Goal: Navigation & Orientation: Find specific page/section

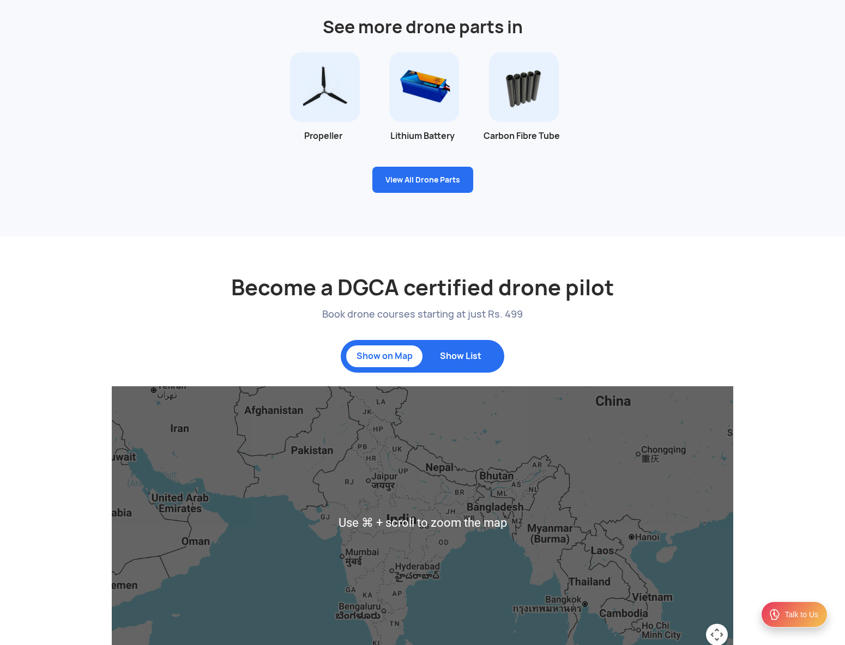
scroll to position [768, 0]
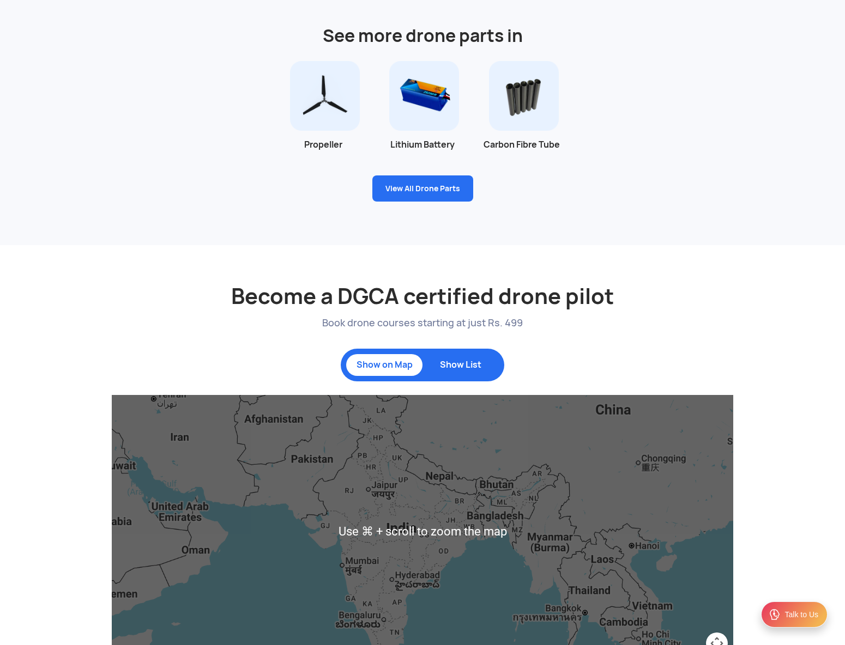
click at [458, 364] on p "Show List" at bounding box center [460, 365] width 65 height 11
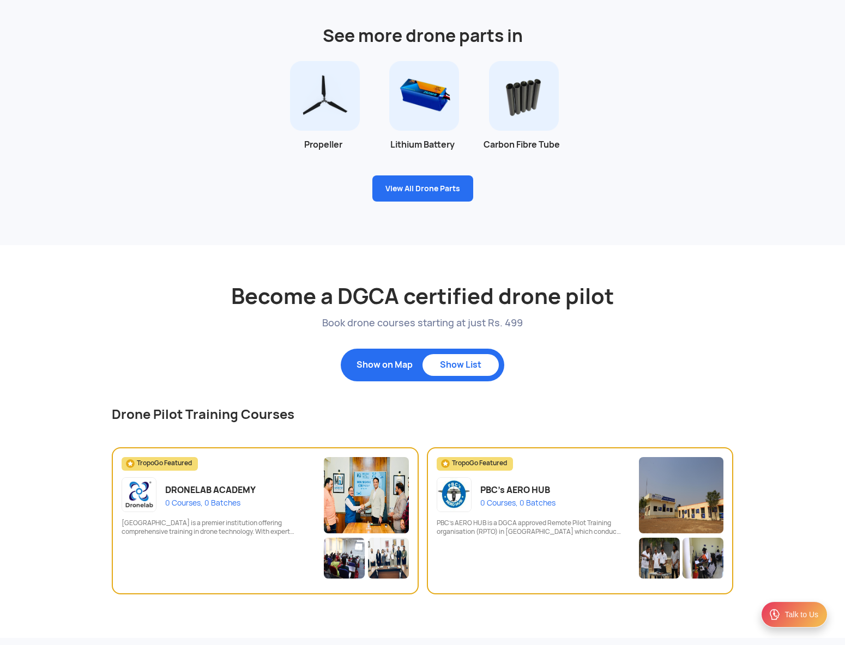
click at [391, 374] on div "Show on Map" at bounding box center [384, 365] width 76 height 22
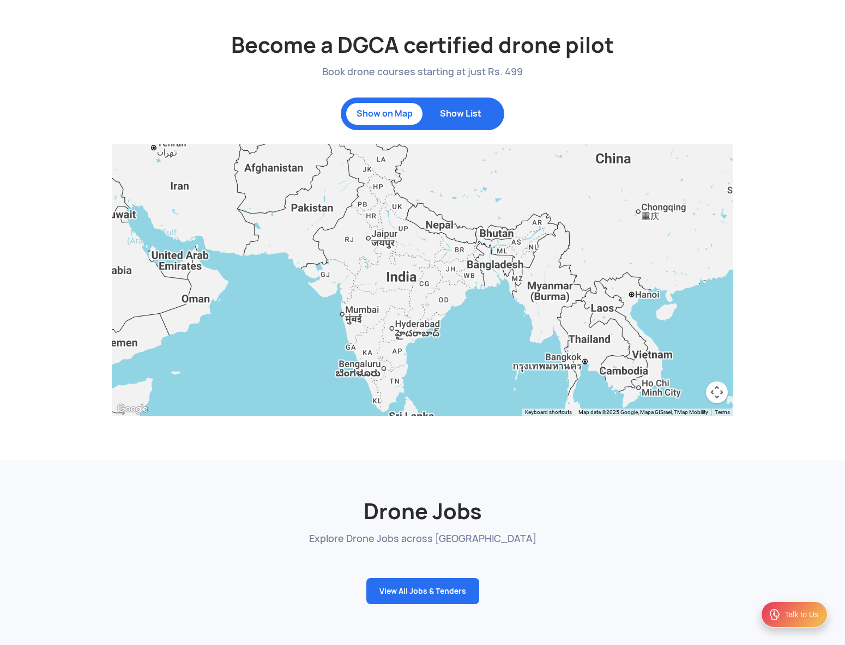
scroll to position [995, 0]
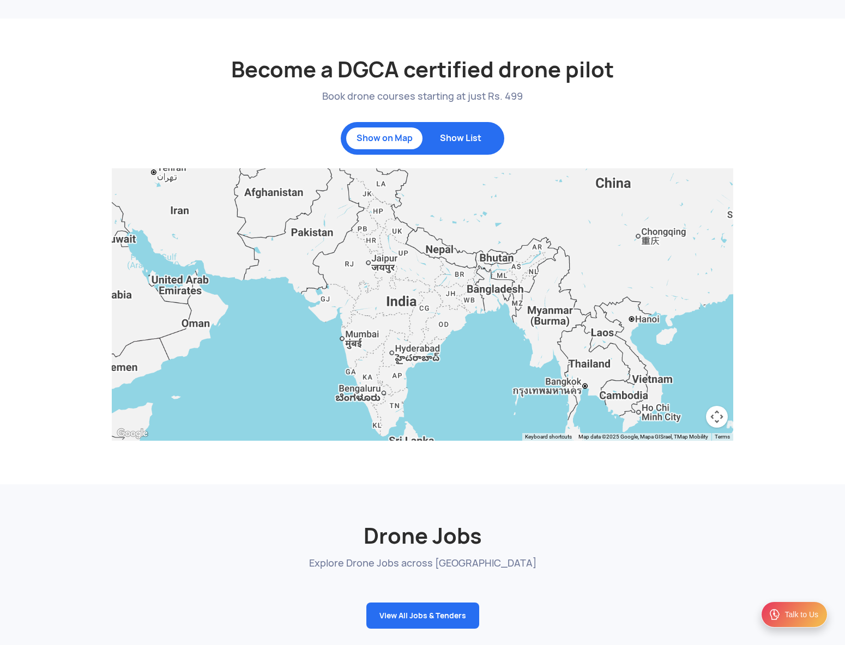
click at [450, 144] on div "Show List" at bounding box center [460, 139] width 76 height 22
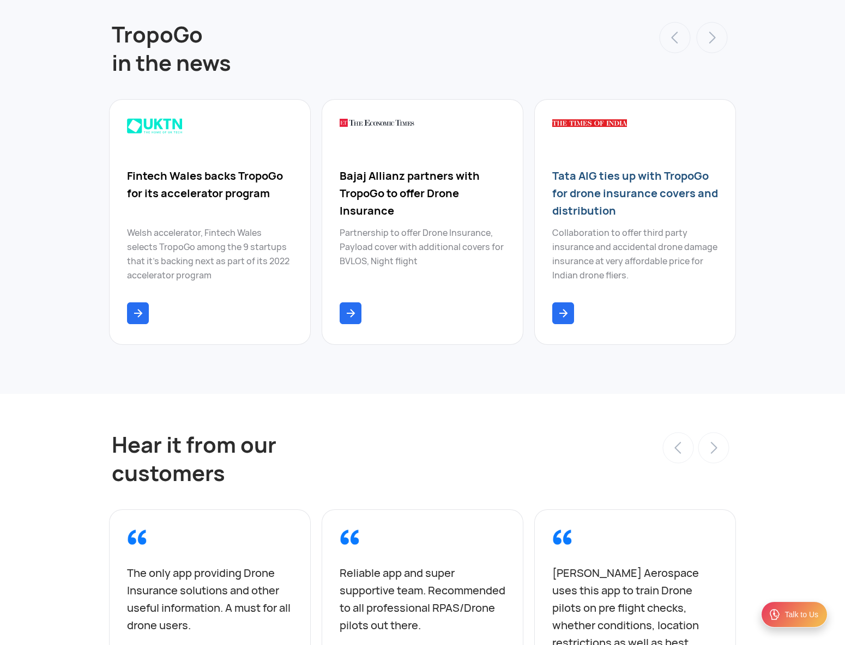
scroll to position [3888, 0]
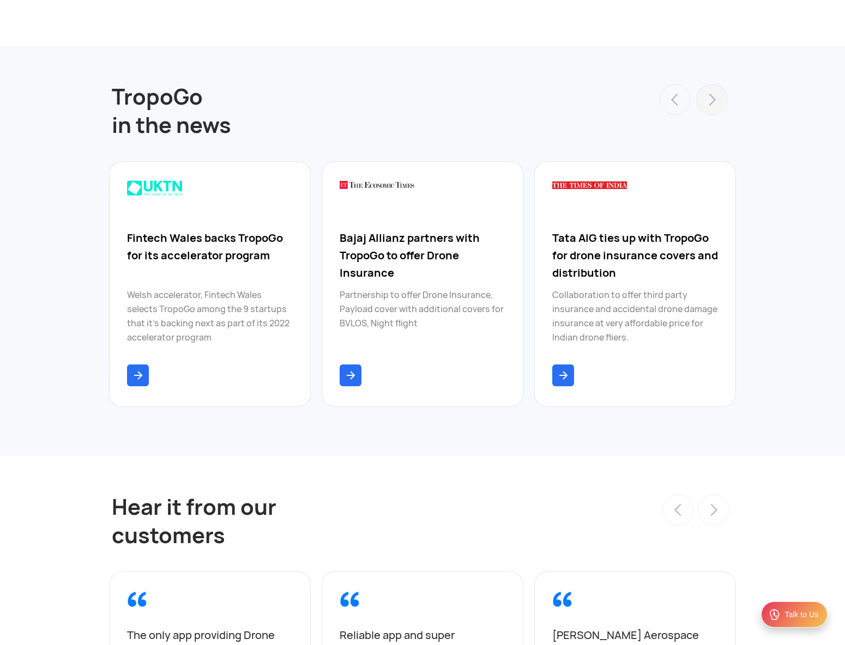
click at [717, 86] on link at bounding box center [711, 99] width 31 height 31
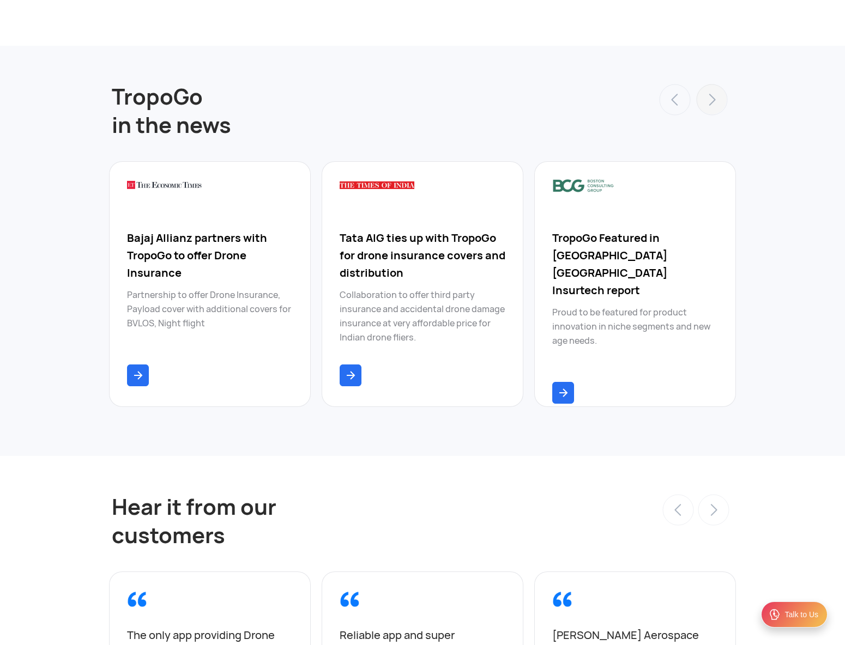
click at [717, 86] on link at bounding box center [711, 99] width 31 height 31
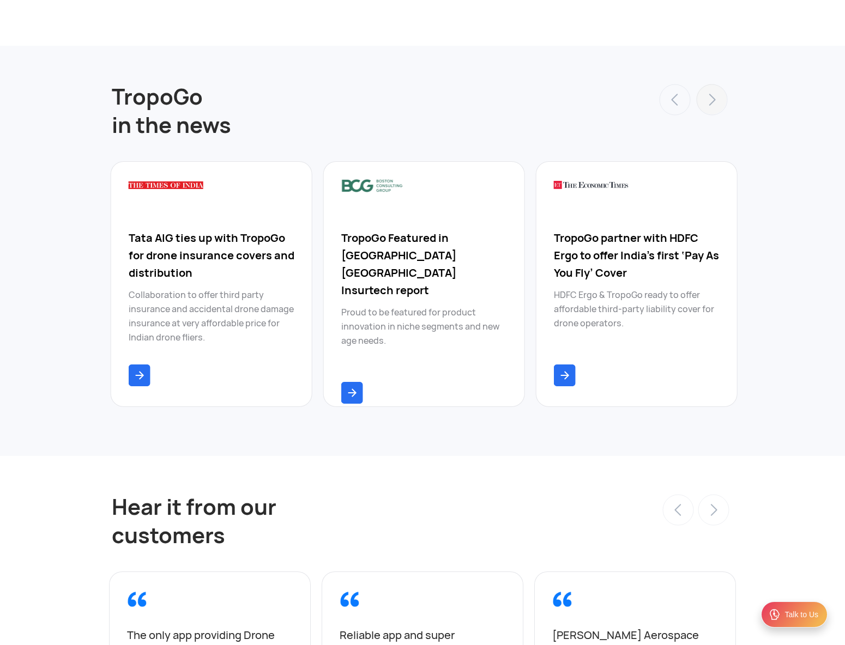
click at [717, 86] on link at bounding box center [711, 99] width 31 height 31
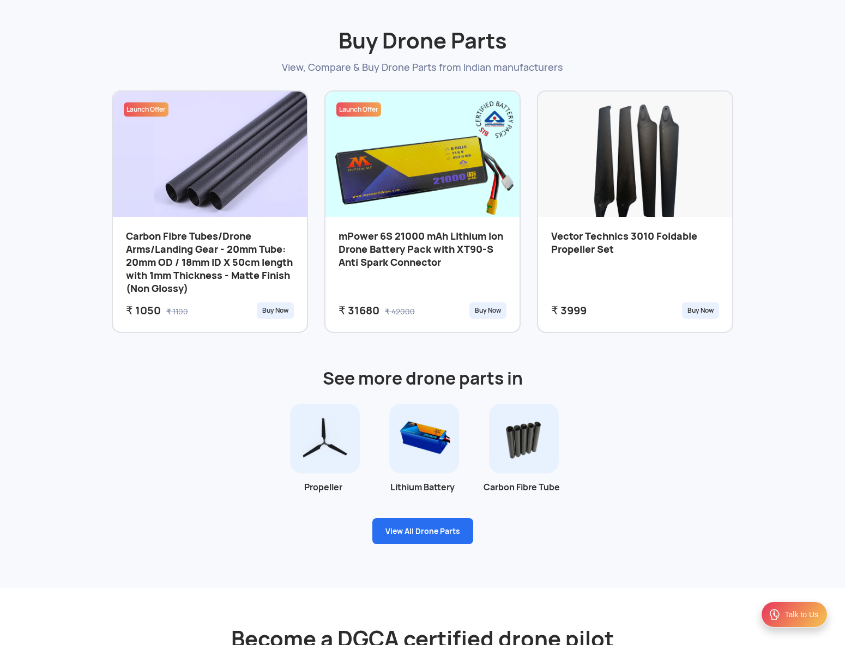
scroll to position [414, 0]
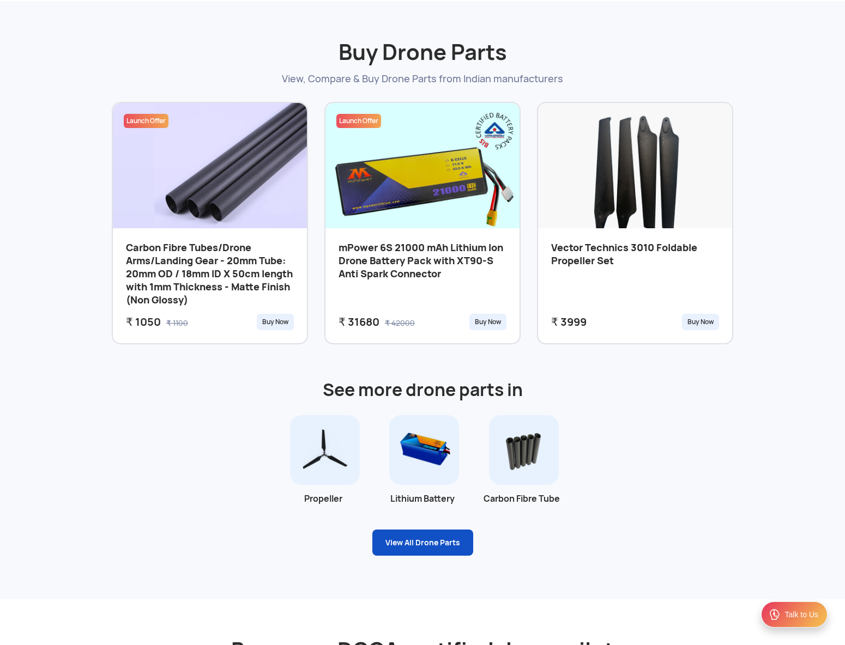
click at [422, 550] on link "View All Drone Parts" at bounding box center [422, 543] width 101 height 26
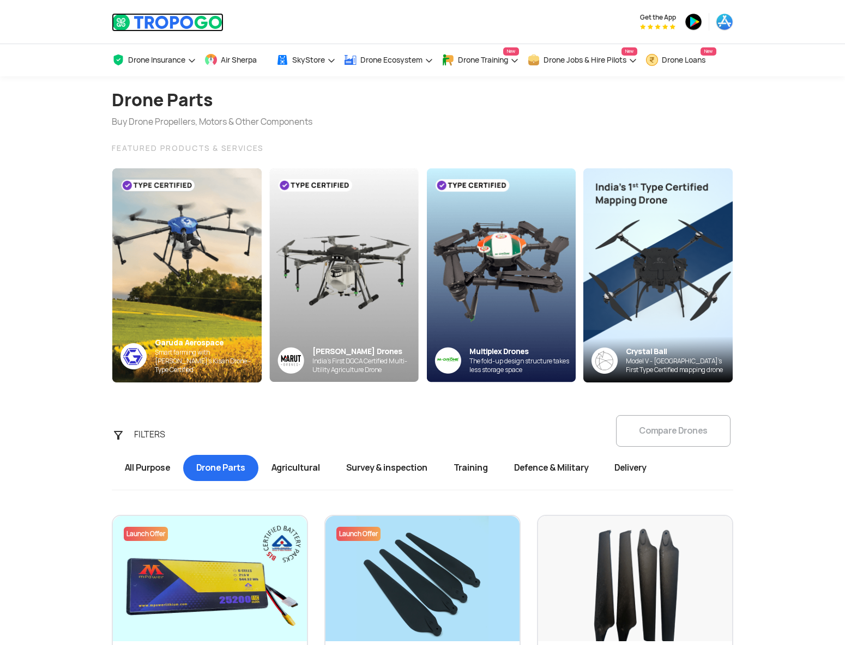
click at [144, 28] on img at bounding box center [168, 22] width 112 height 19
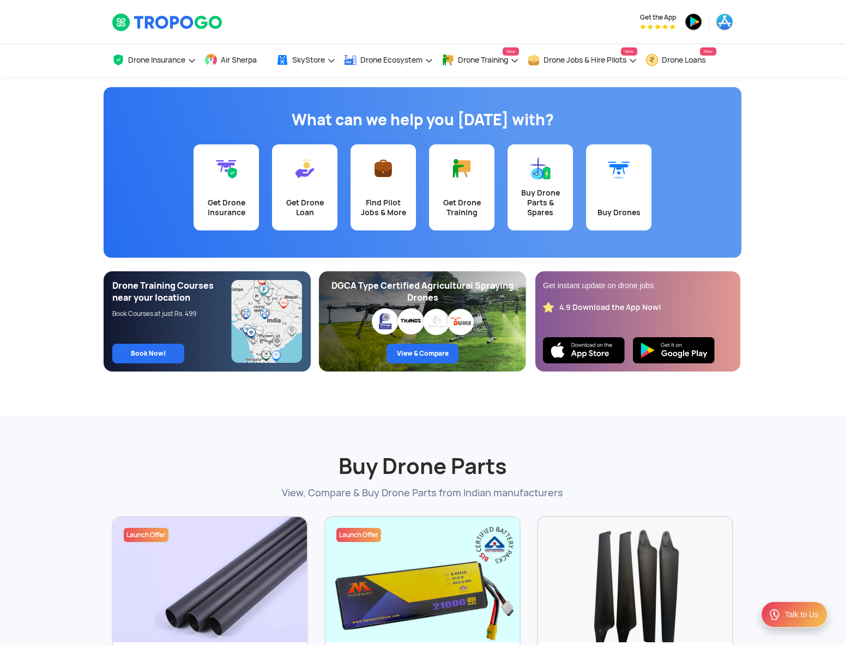
drag, startPoint x: 249, startPoint y: 196, endPoint x: 5, endPoint y: 372, distance: 300.6
